Goal: Information Seeking & Learning: Learn about a topic

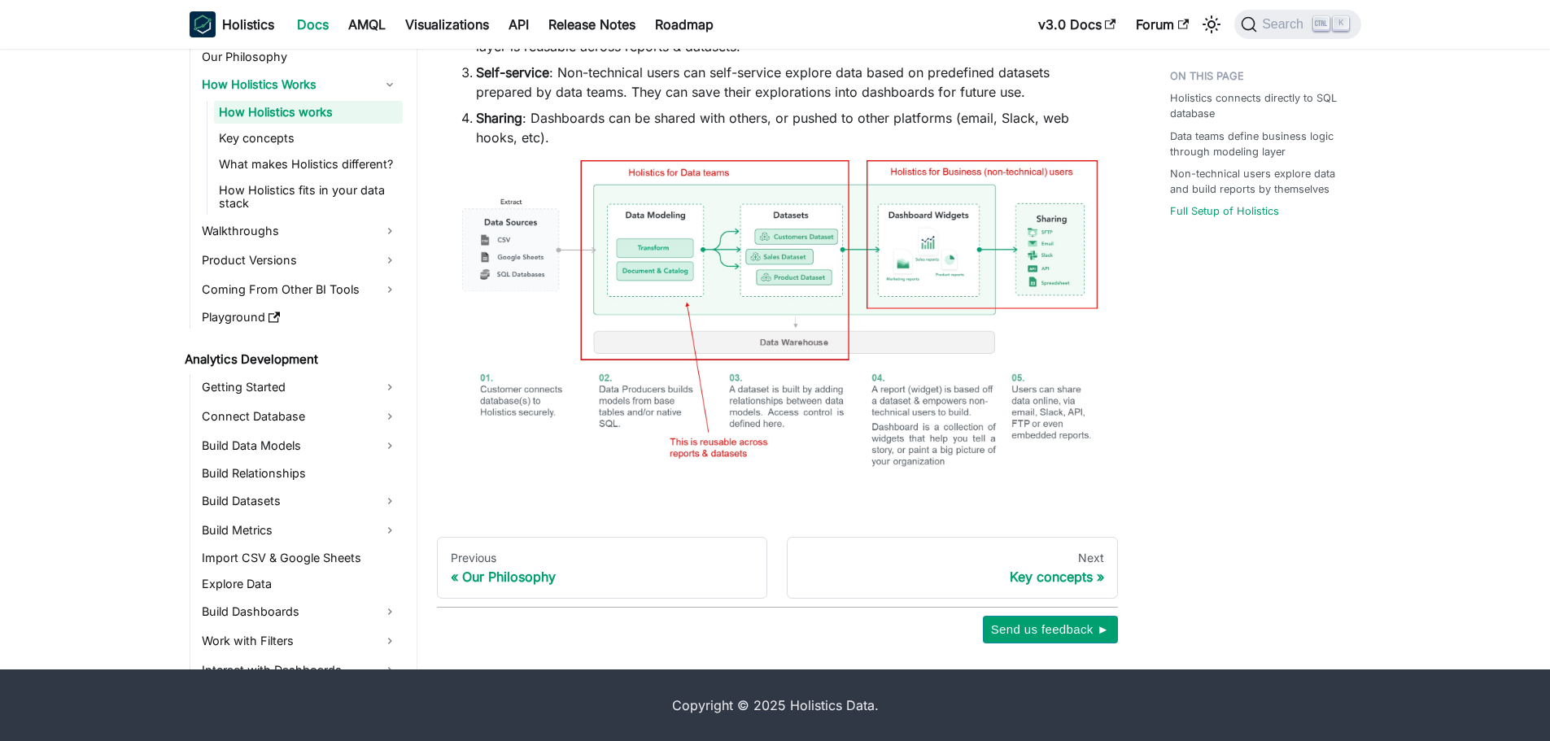
scroll to position [1057, 0]
click at [390, 417] on link "Connect Database" at bounding box center [300, 417] width 206 height 26
click at [260, 447] on link "Connect Database" at bounding box center [293, 446] width 159 height 26
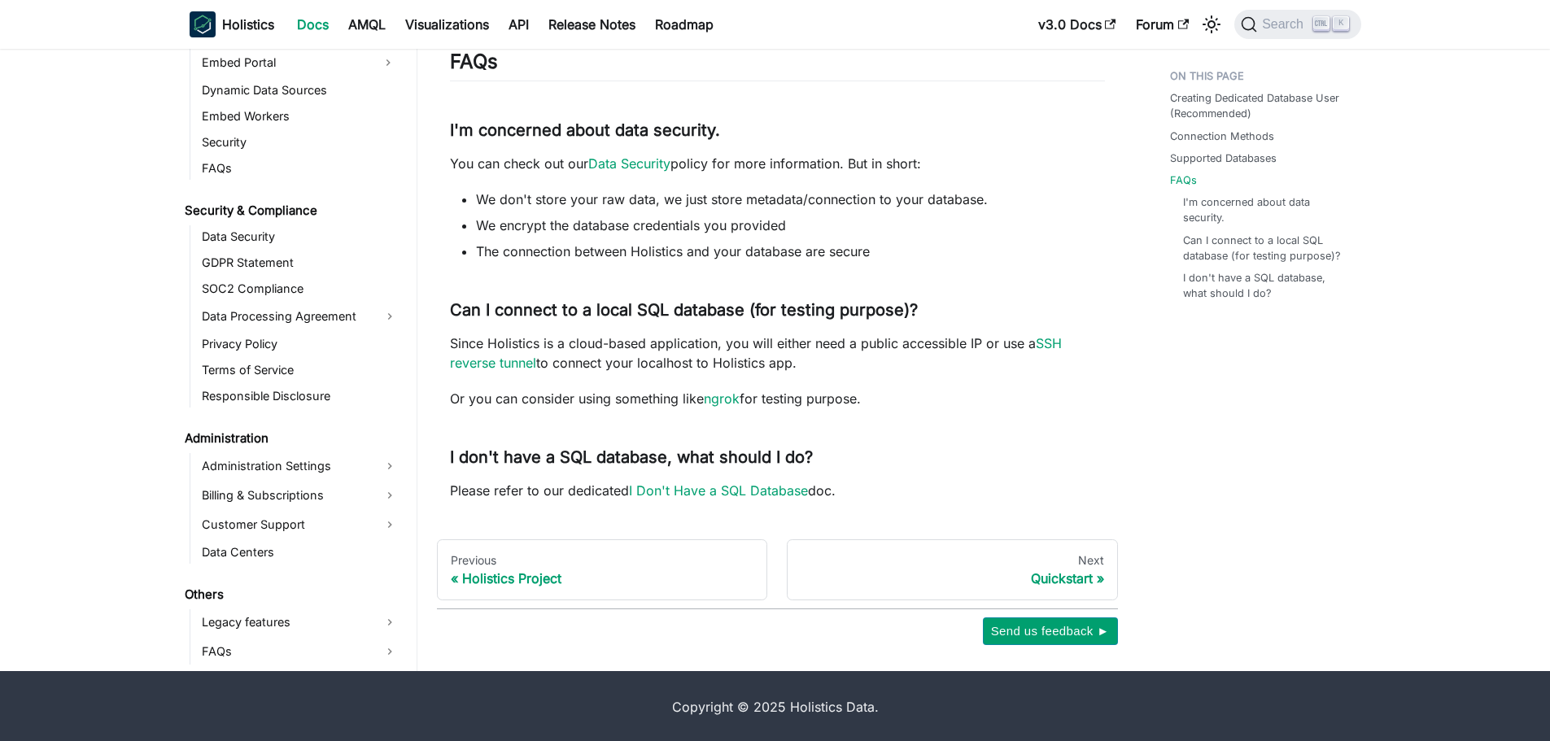
scroll to position [1062, 0]
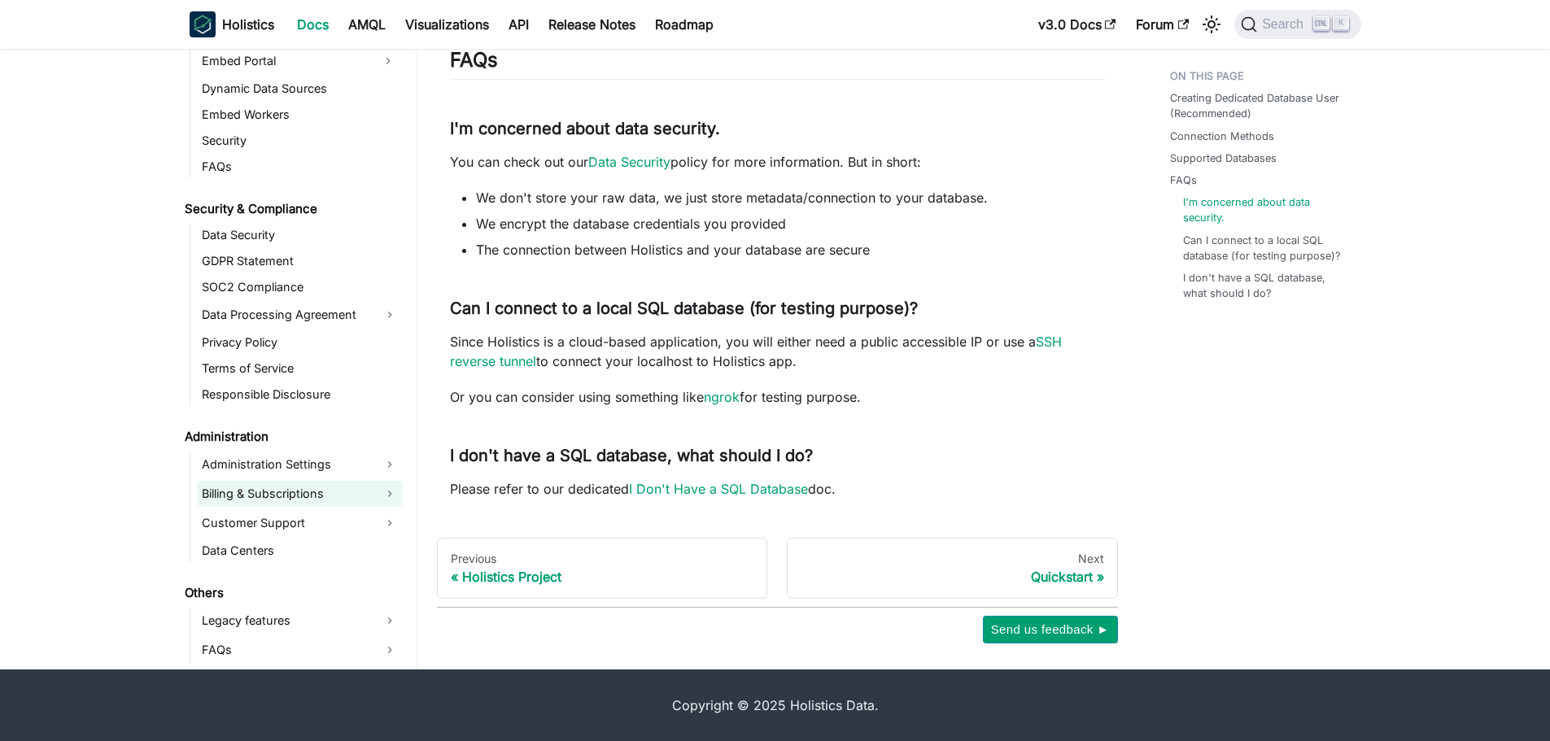
click at [385, 495] on link "Billing & Subscriptions" at bounding box center [300, 494] width 206 height 26
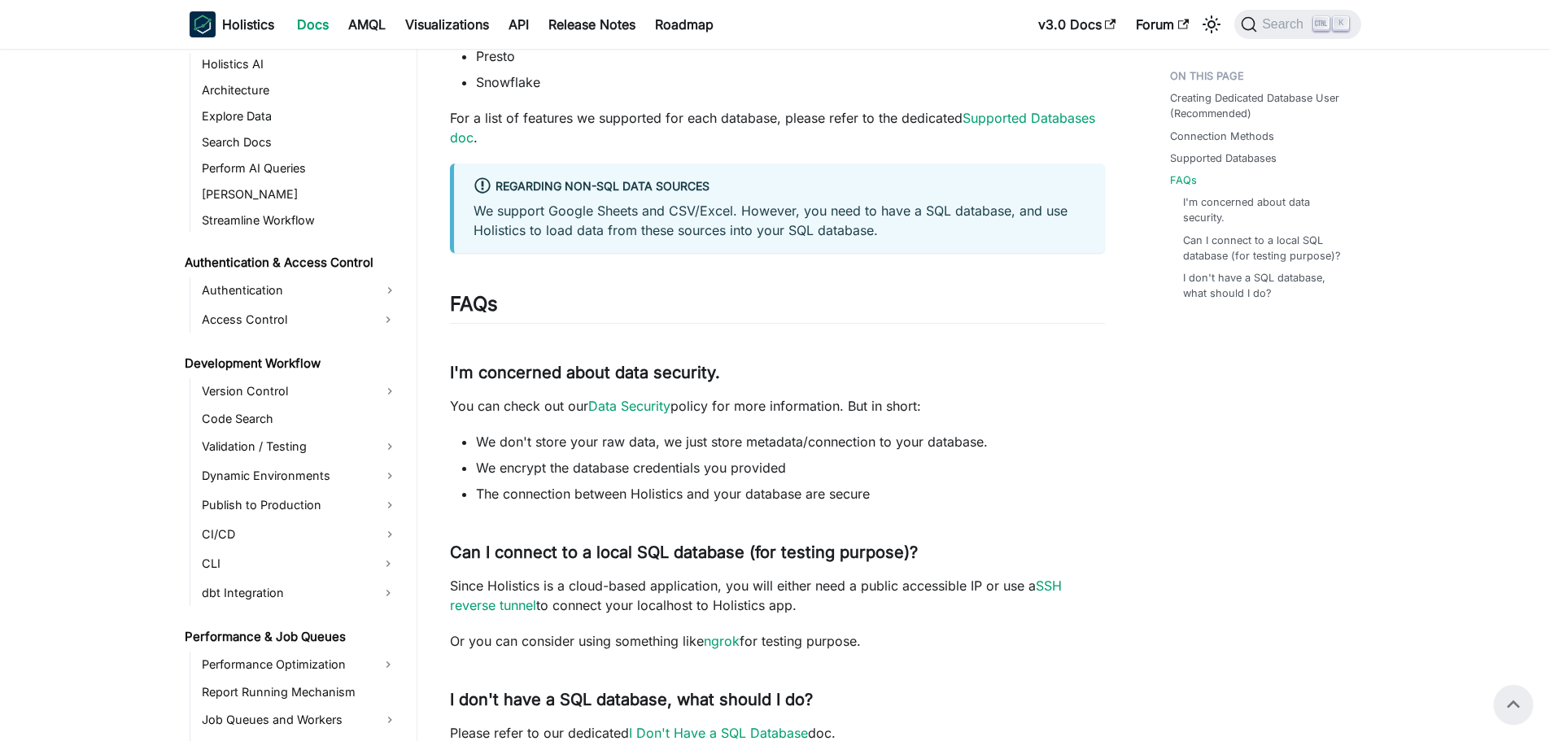
scroll to position [1264, 0]
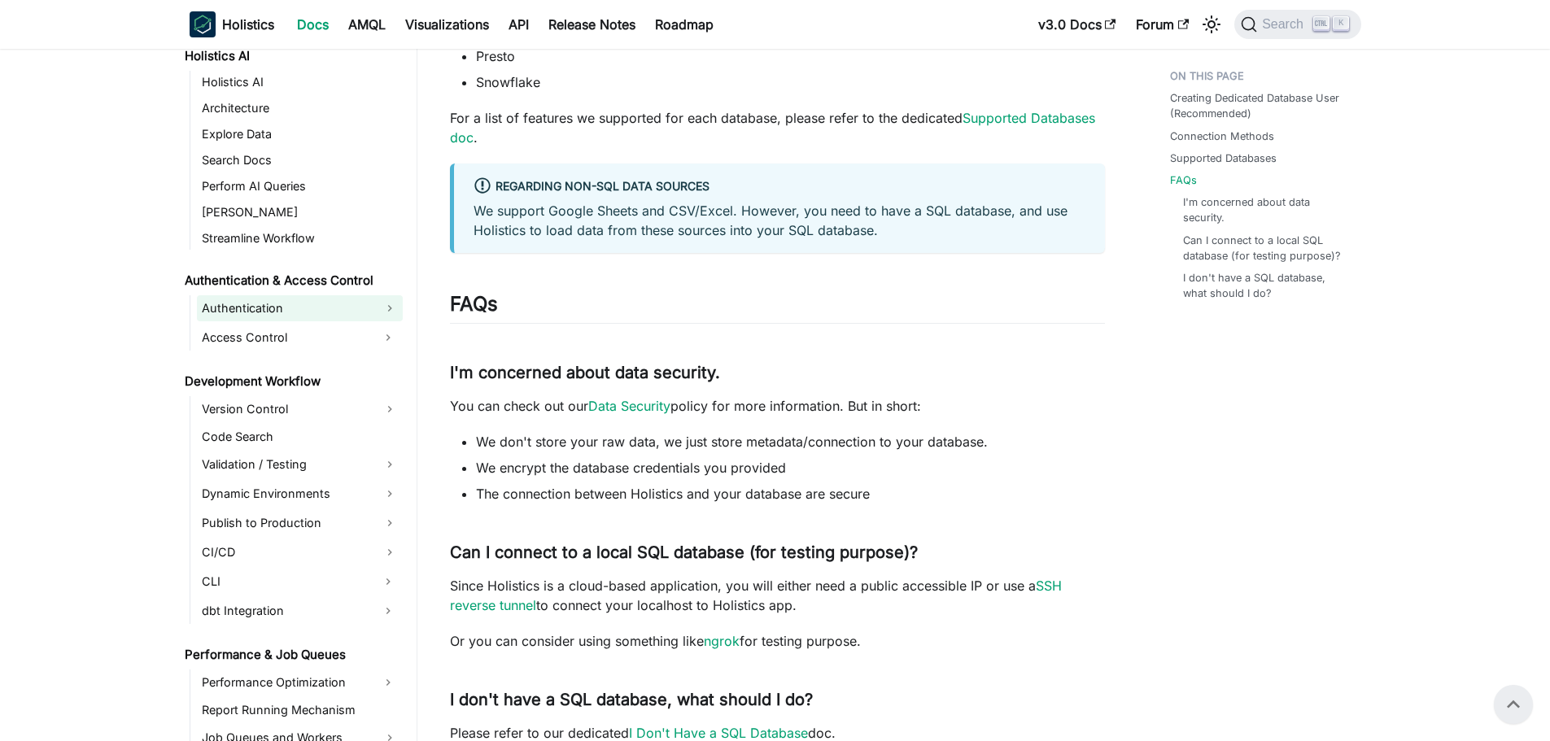
click at [272, 310] on link "Authentication" at bounding box center [300, 308] width 206 height 26
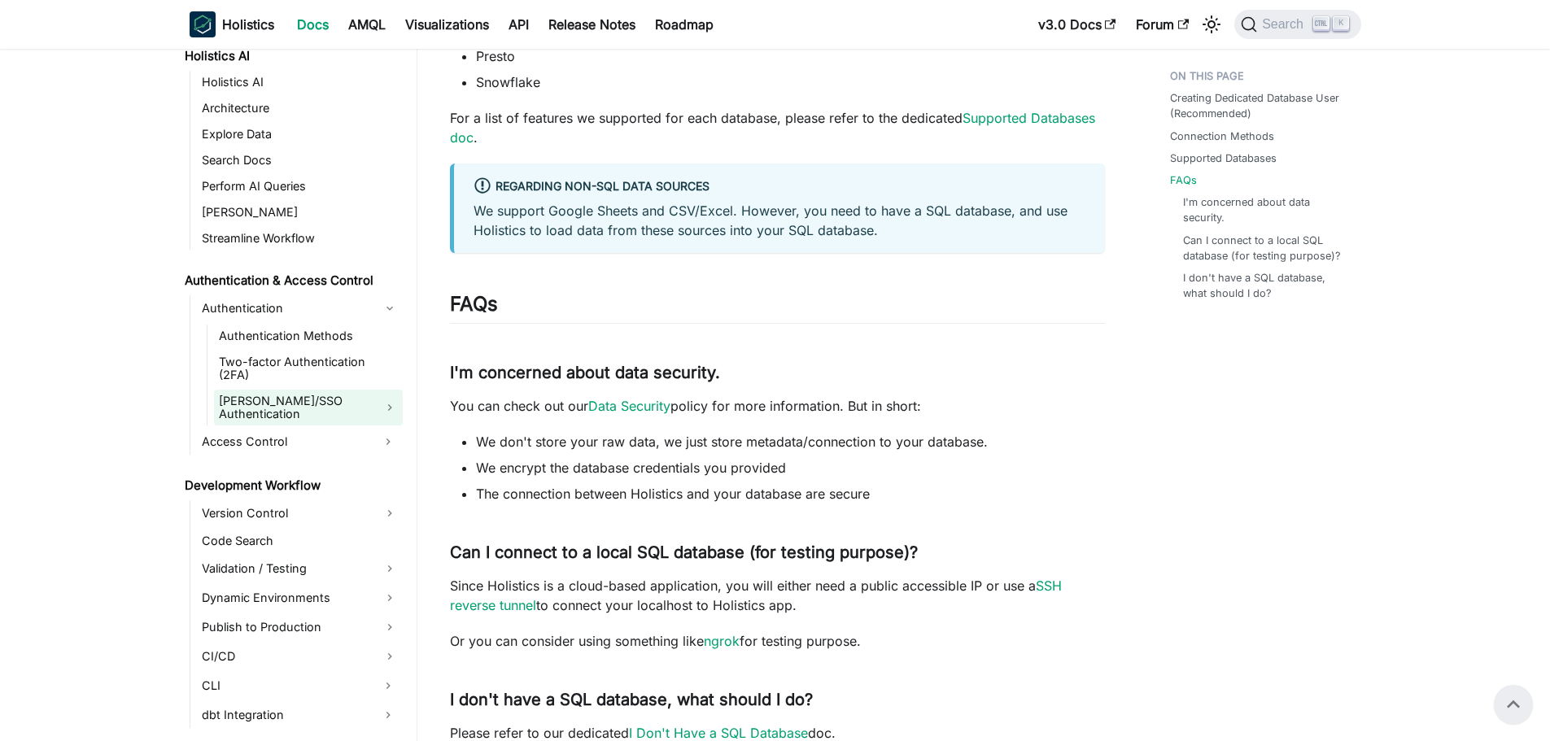
click at [275, 390] on link "[PERSON_NAME]/SSO Authentication" at bounding box center [308, 408] width 189 height 36
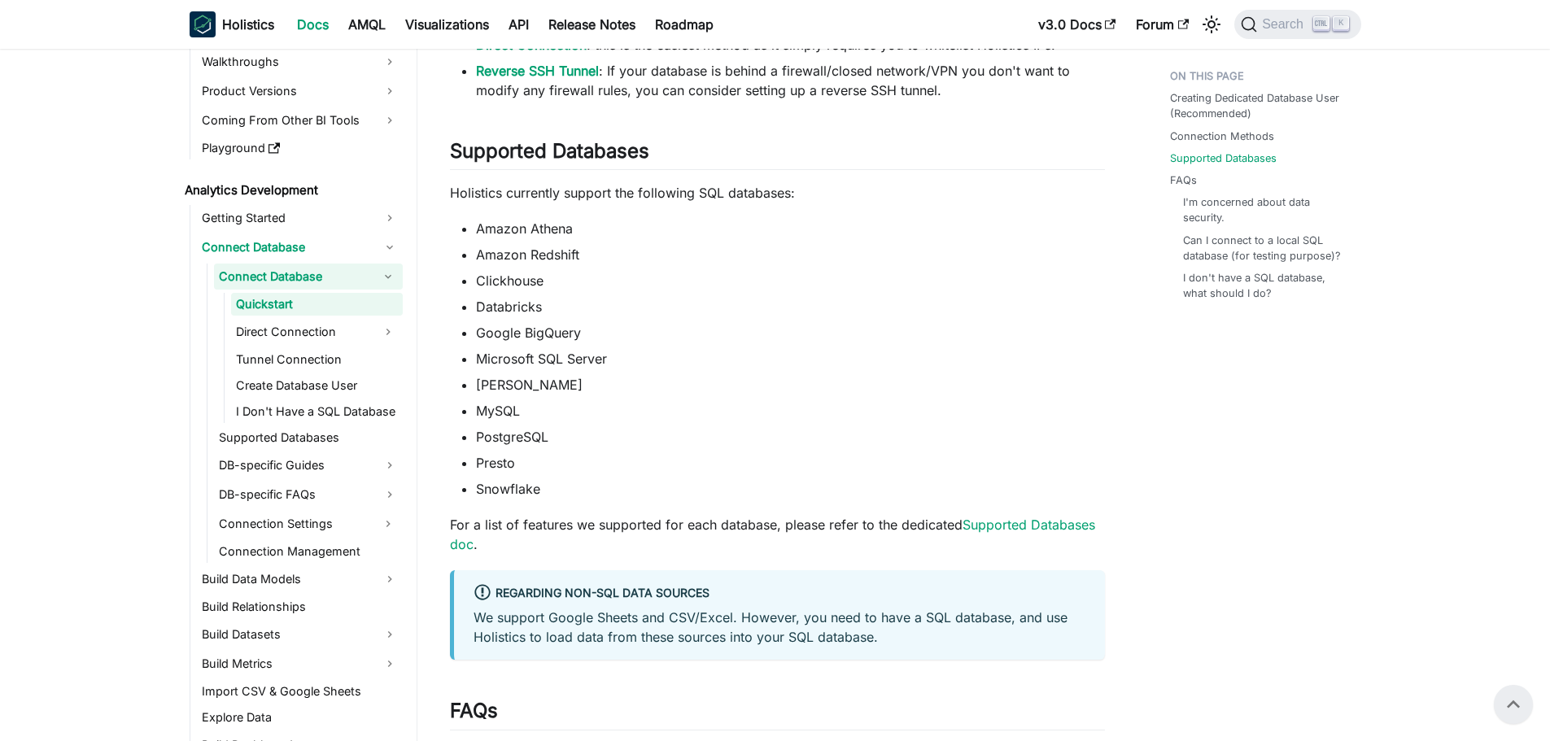
scroll to position [206, 0]
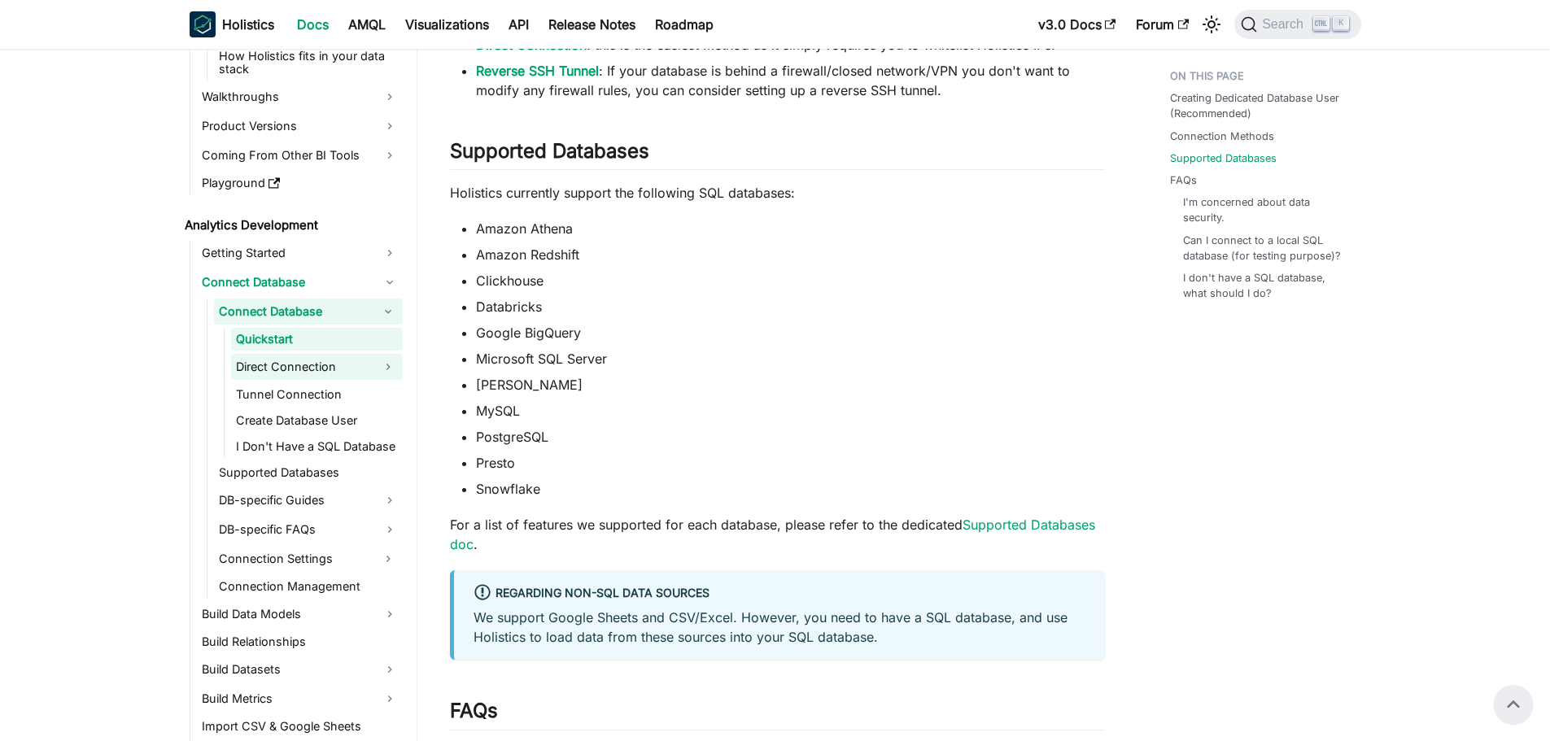
click at [304, 360] on link "Direct Connection" at bounding box center [302, 367] width 142 height 26
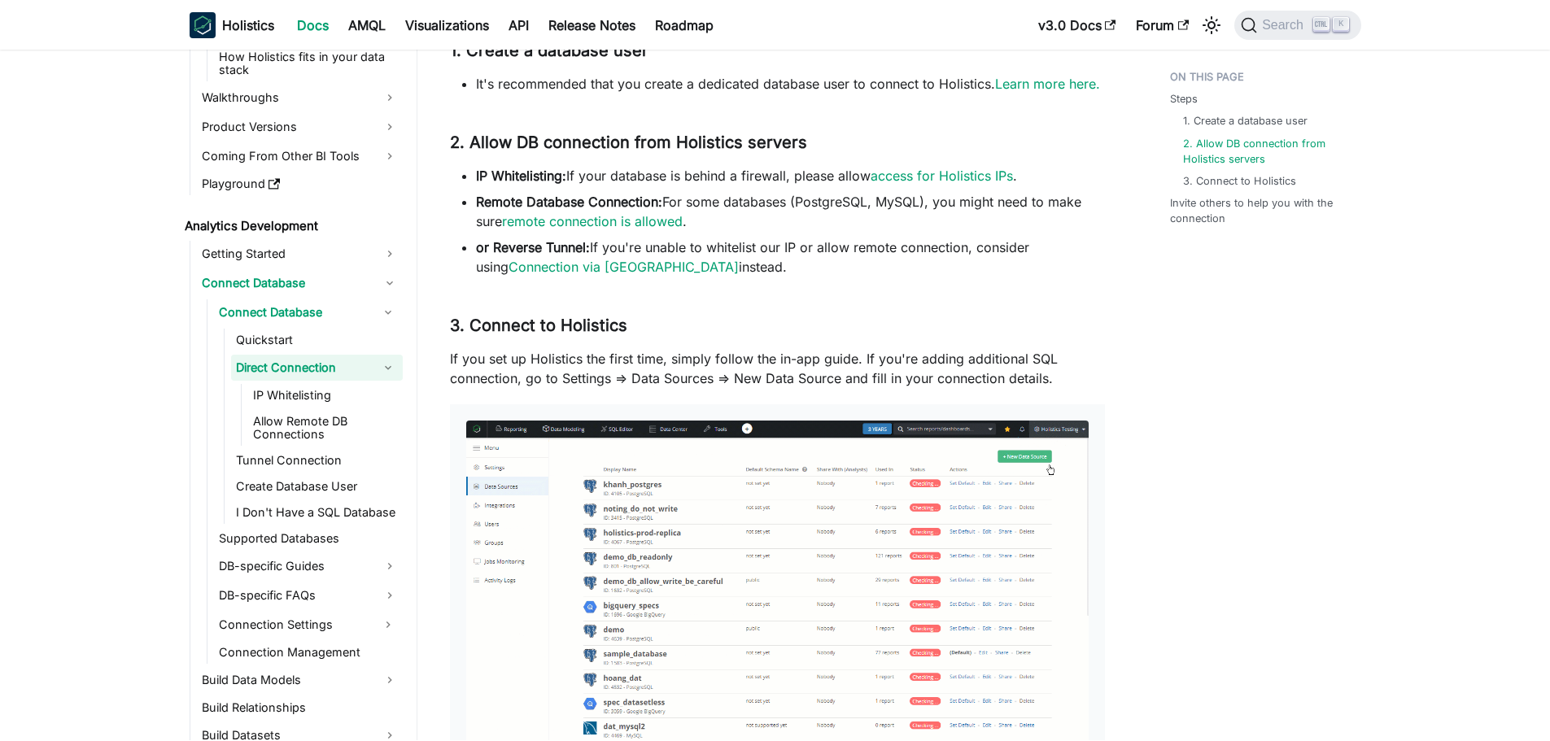
scroll to position [206, 0]
